Goal: Contribute content: Contribute content

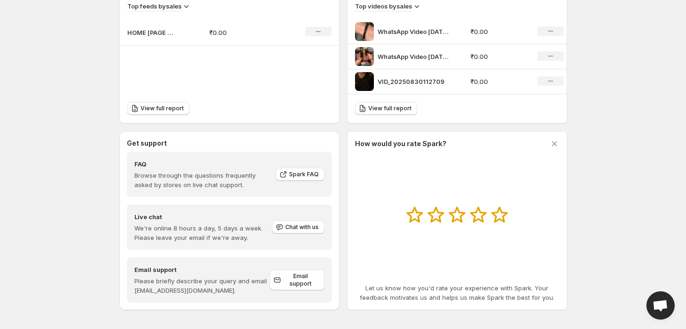
scroll to position [343, 0]
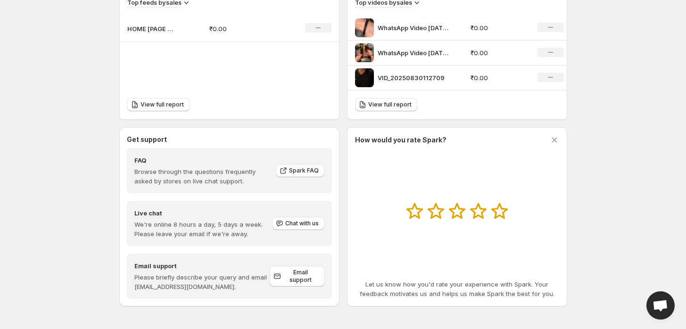
click at [520, 75] on p "₹0.00" at bounding box center [499, 77] width 56 height 9
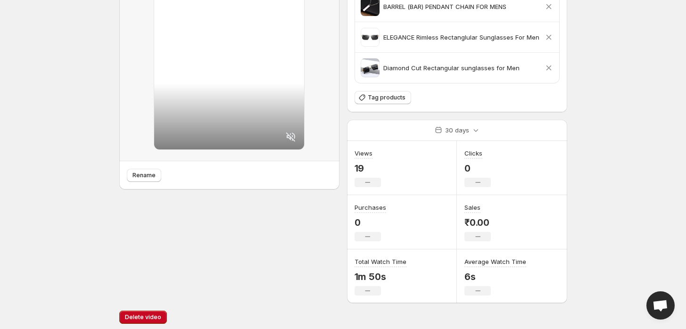
scroll to position [165, 0]
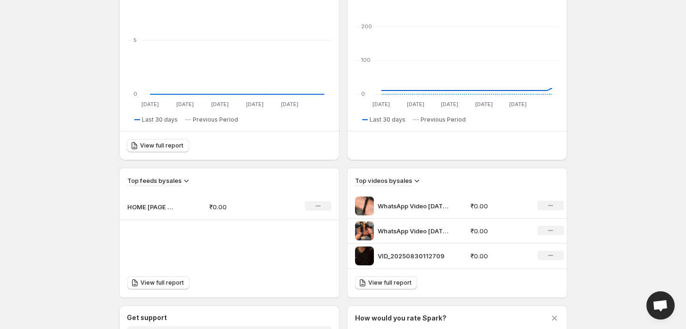
scroll to position [343, 0]
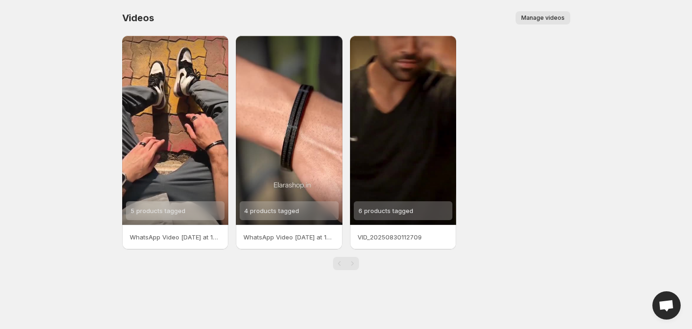
click at [528, 18] on span "Manage videos" at bounding box center [542, 18] width 43 height 8
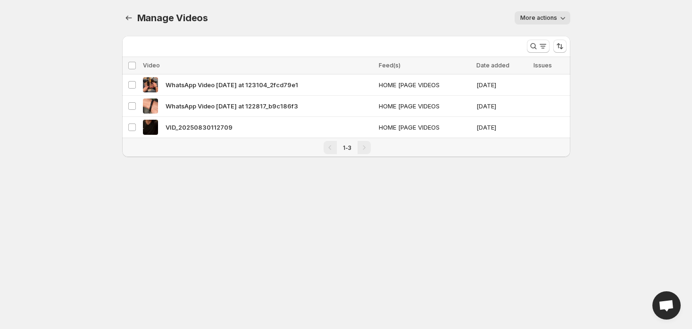
click at [536, 18] on span "More actions" at bounding box center [538, 18] width 37 height 8
click at [539, 13] on button "More actions" at bounding box center [542, 17] width 56 height 13
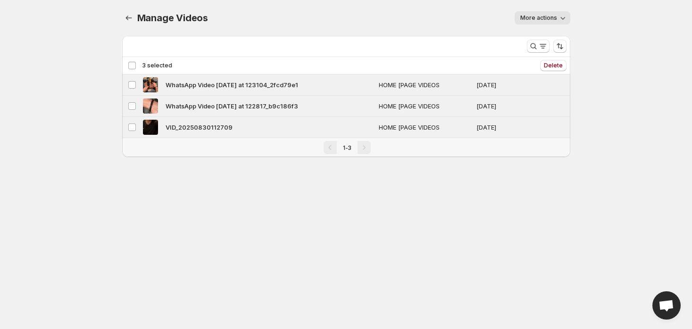
click at [373, 220] on body "Home Feeds Videos Subscription Settings Manage Videos. This page is ready Manag…" at bounding box center [346, 164] width 692 height 329
click at [132, 22] on icon "Manage Videos" at bounding box center [128, 17] width 9 height 9
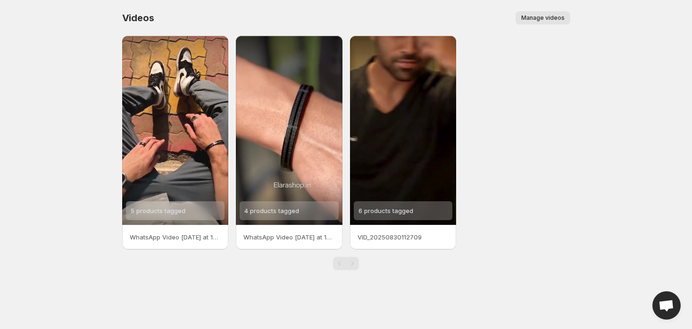
click at [351, 266] on div "Pagination" at bounding box center [352, 263] width 13 height 13
click at [351, 264] on div "Pagination" at bounding box center [352, 263] width 13 height 13
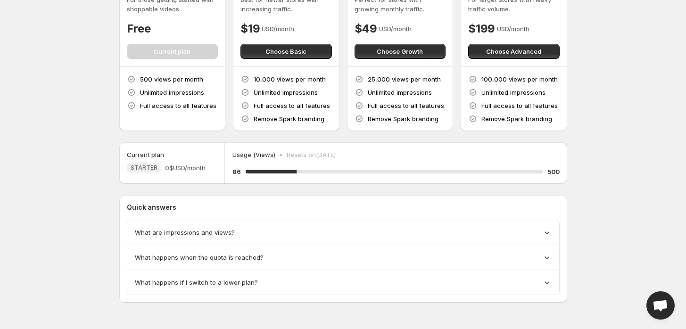
scroll to position [67, 0]
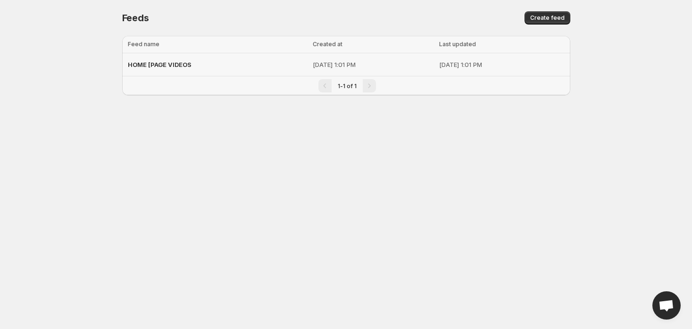
click at [468, 64] on p "[DATE] 1:01 PM" at bounding box center [501, 64] width 125 height 9
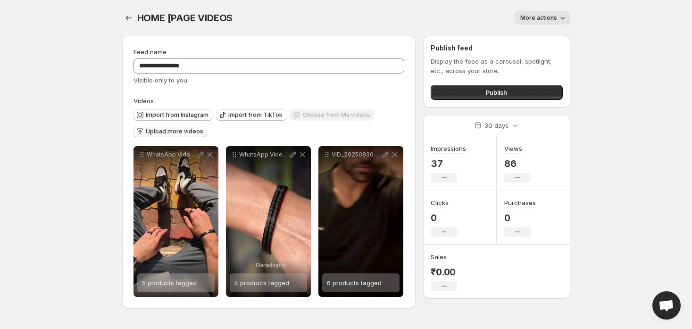
click at [188, 129] on span "Upload more videos" at bounding box center [175, 132] width 58 height 8
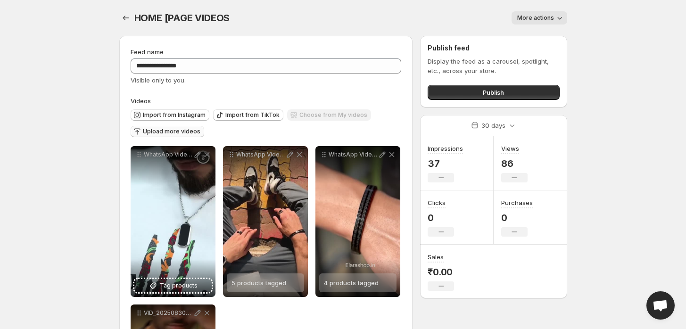
click at [164, 132] on span "Upload more videos" at bounding box center [172, 132] width 58 height 8
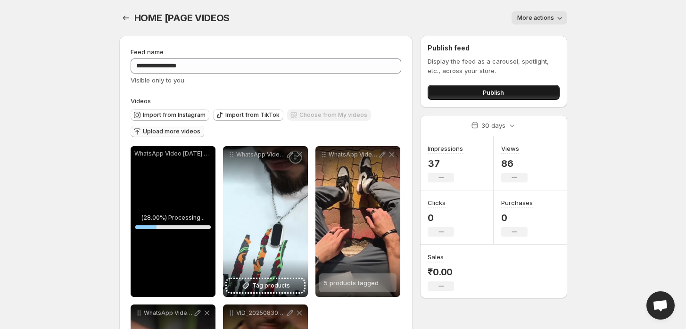
click at [538, 90] on button "Publish" at bounding box center [494, 92] width 132 height 15
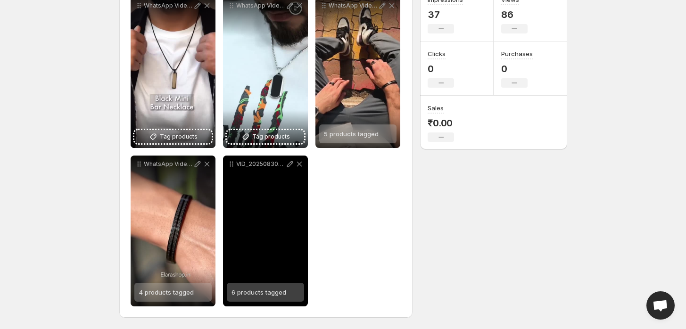
scroll to position [150, 0]
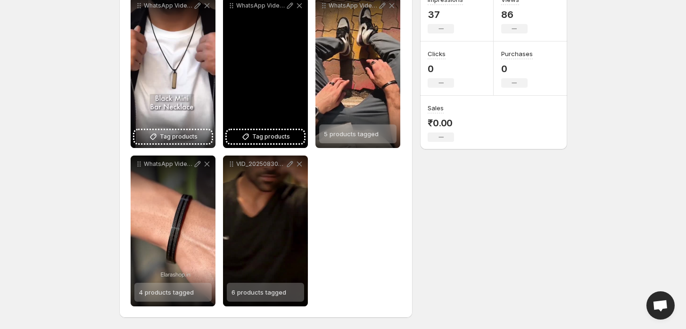
click at [259, 127] on div "WhatsApp Video [DATE] at 195408_d8118bfa" at bounding box center [265, 72] width 85 height 151
click at [257, 133] on span "Tag products" at bounding box center [271, 136] width 38 height 9
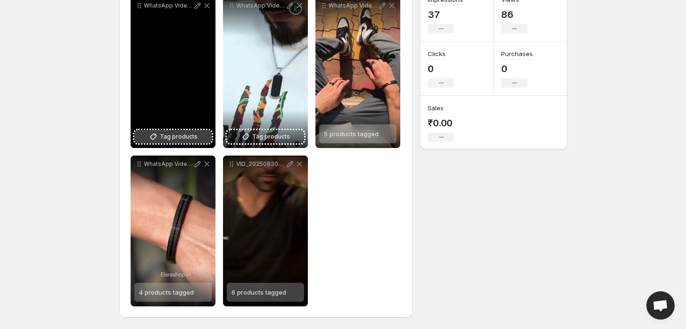
click at [158, 138] on icon at bounding box center [153, 136] width 9 height 9
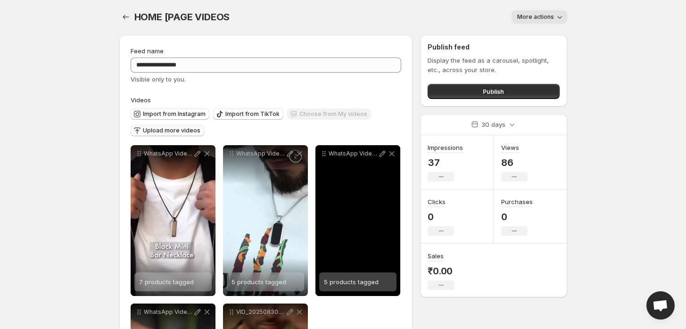
scroll to position [0, 0]
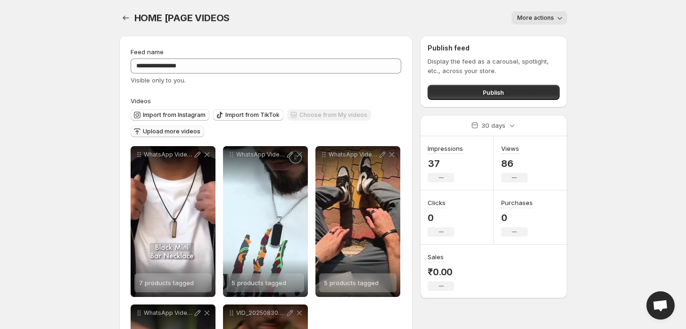
click at [177, 127] on button "Upload more videos" at bounding box center [168, 131] width 74 height 11
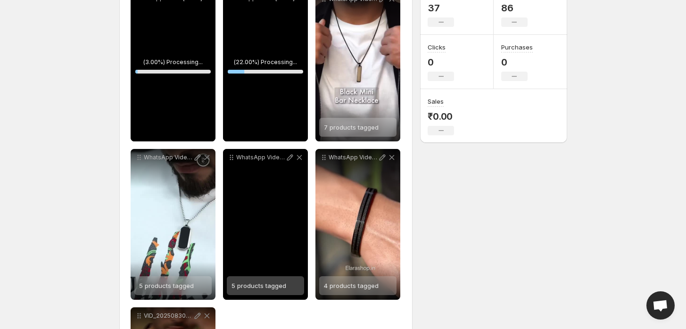
scroll to position [151, 0]
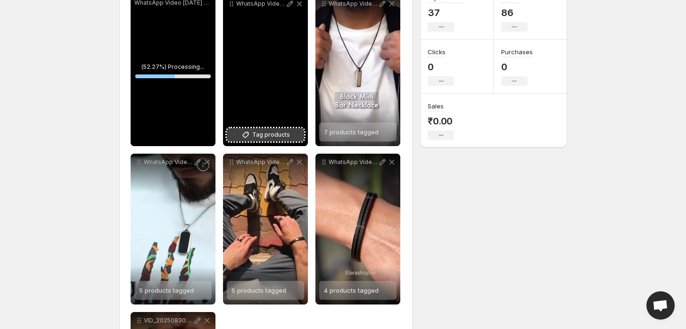
click at [297, 140] on button "Tag products" at bounding box center [265, 134] width 77 height 13
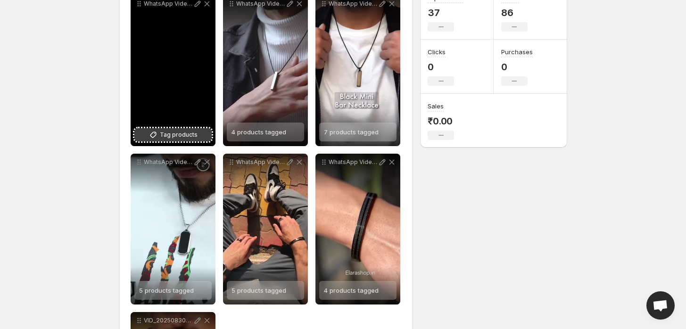
click at [173, 137] on span "Tag products" at bounding box center [179, 134] width 38 height 9
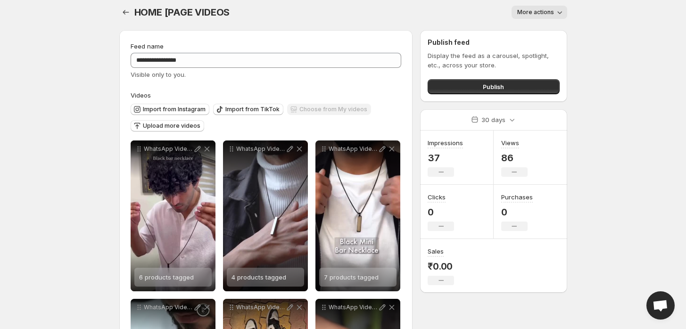
scroll to position [0, 0]
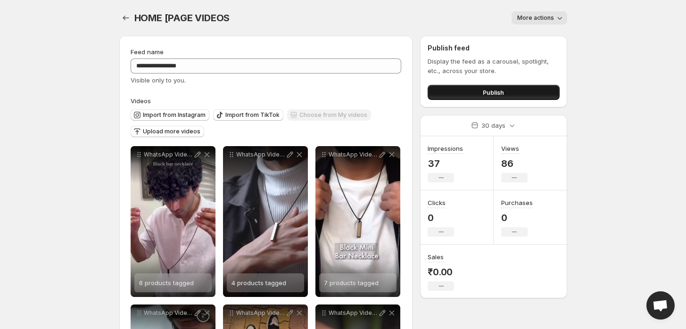
click at [454, 95] on button "Publish" at bounding box center [494, 92] width 132 height 15
click at [464, 96] on button "Publish" at bounding box center [494, 92] width 132 height 15
